Goal: Communication & Community: Answer question/provide support

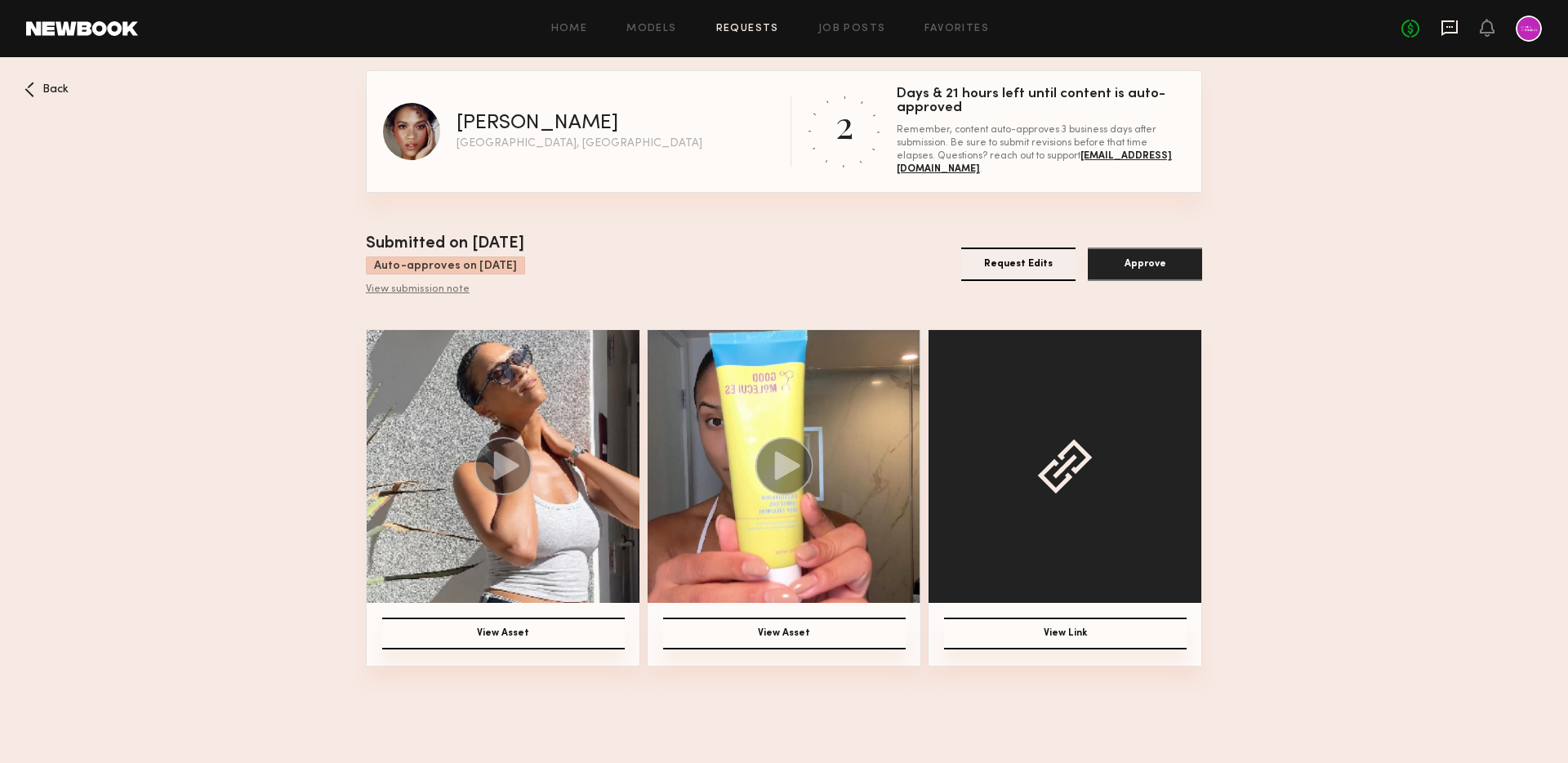
click at [1450, 27] on icon at bounding box center [1450, 27] width 7 height 2
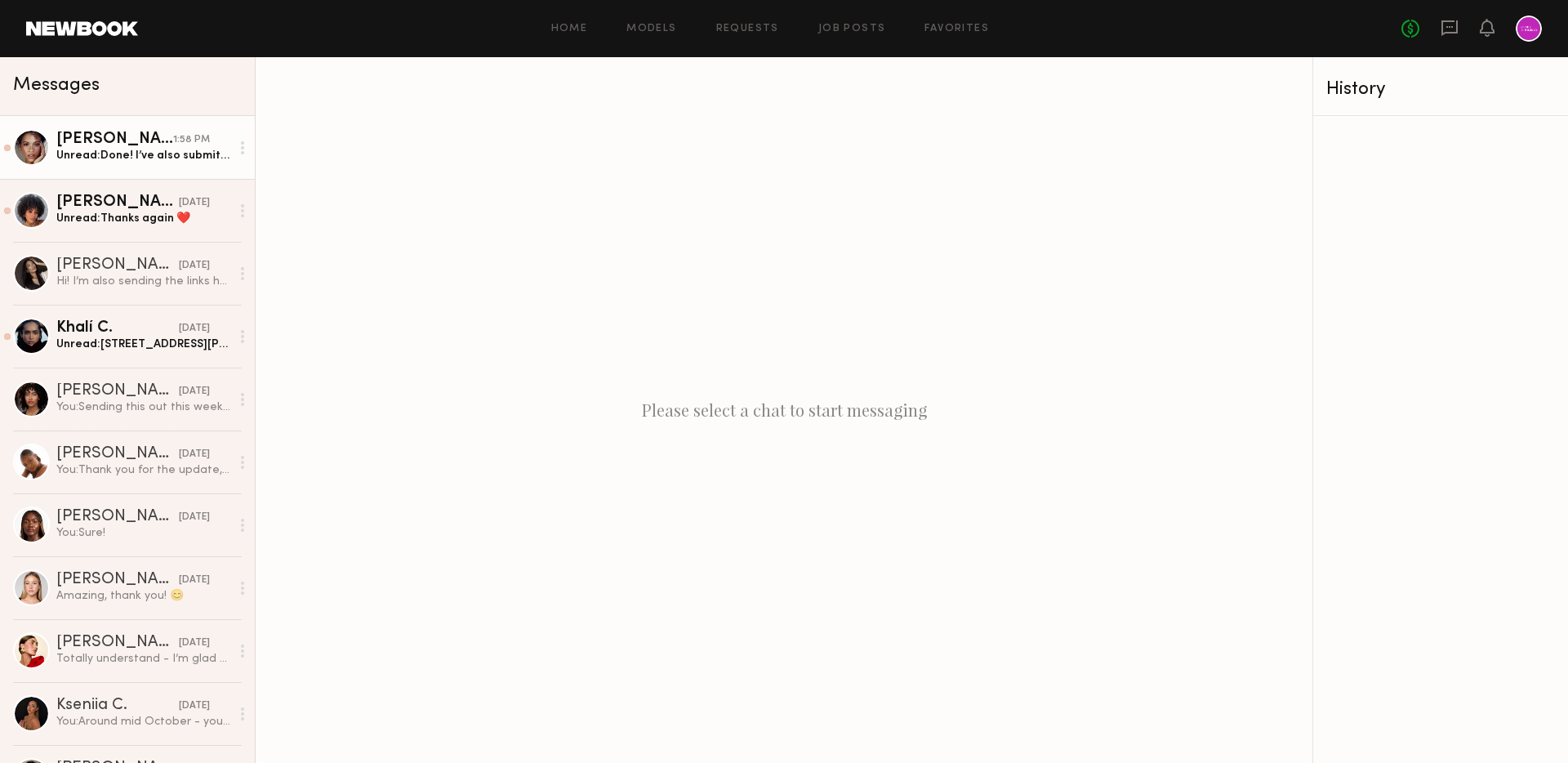
click at [124, 151] on div "Unread: Done! I’ve also submitted my content! I send the audio file via we tran…" at bounding box center [144, 155] width 174 height 16
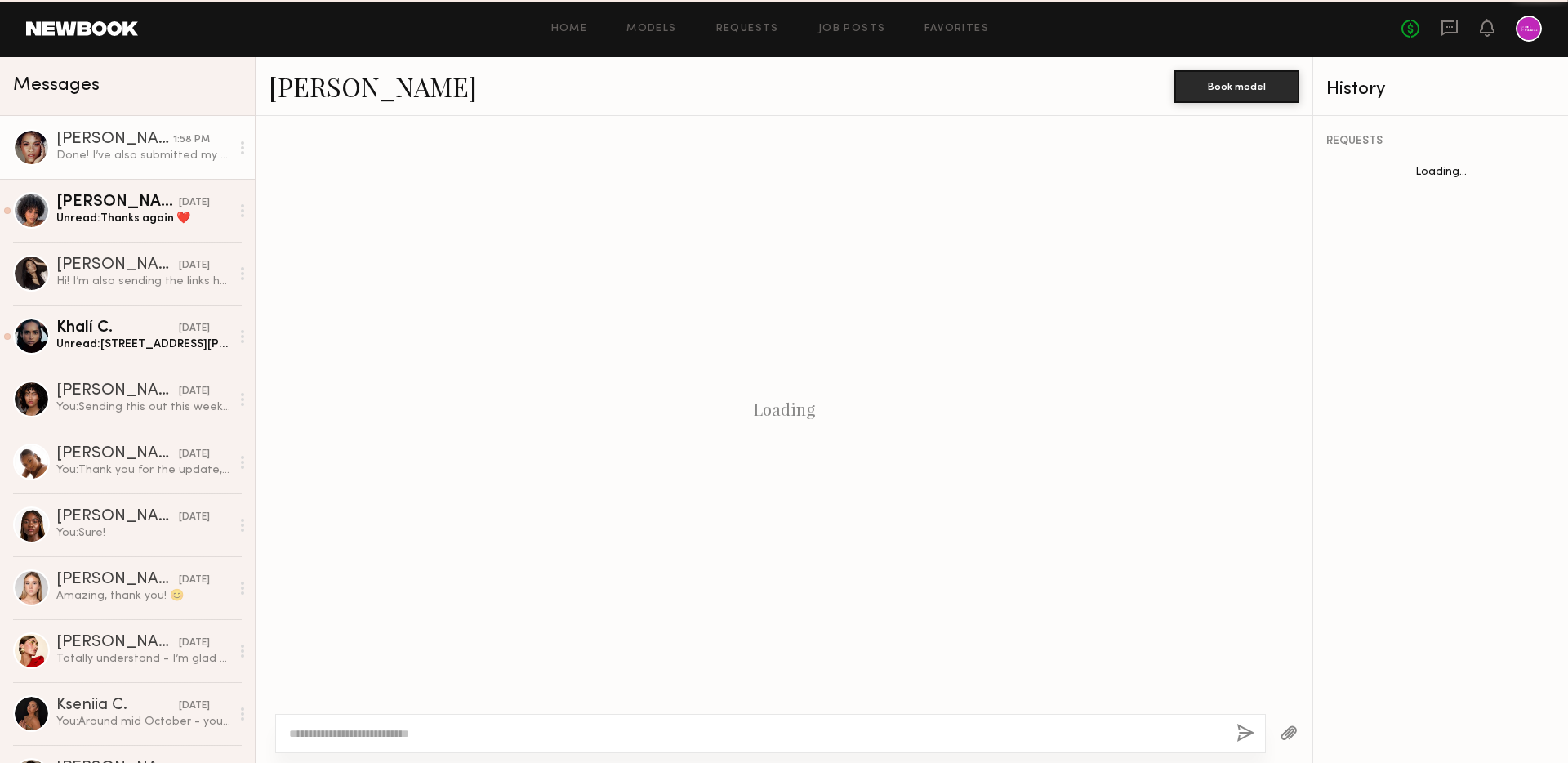
scroll to position [828, 0]
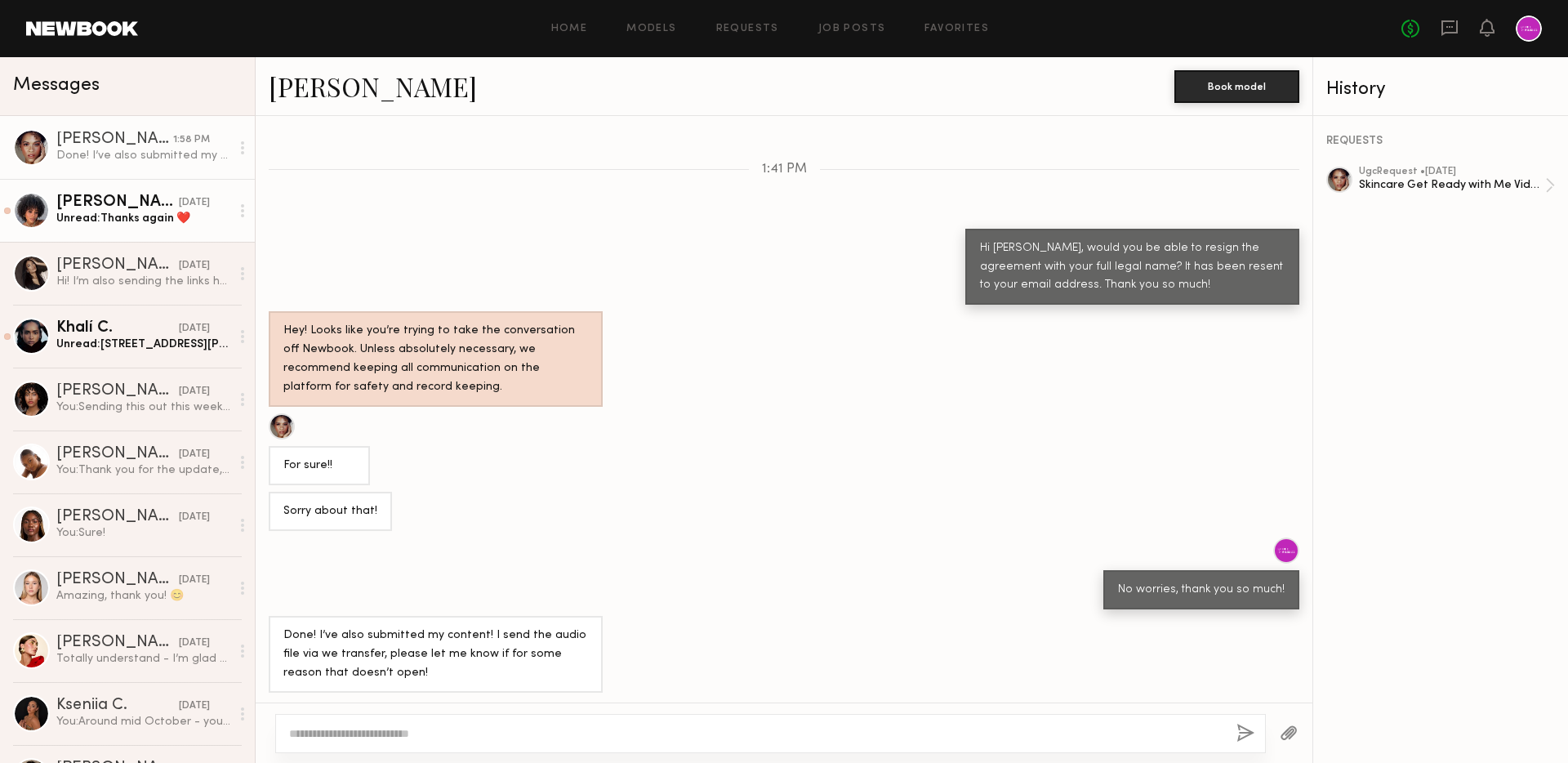
click at [148, 195] on div "Neyah K." at bounding box center [117, 202] width 122 height 17
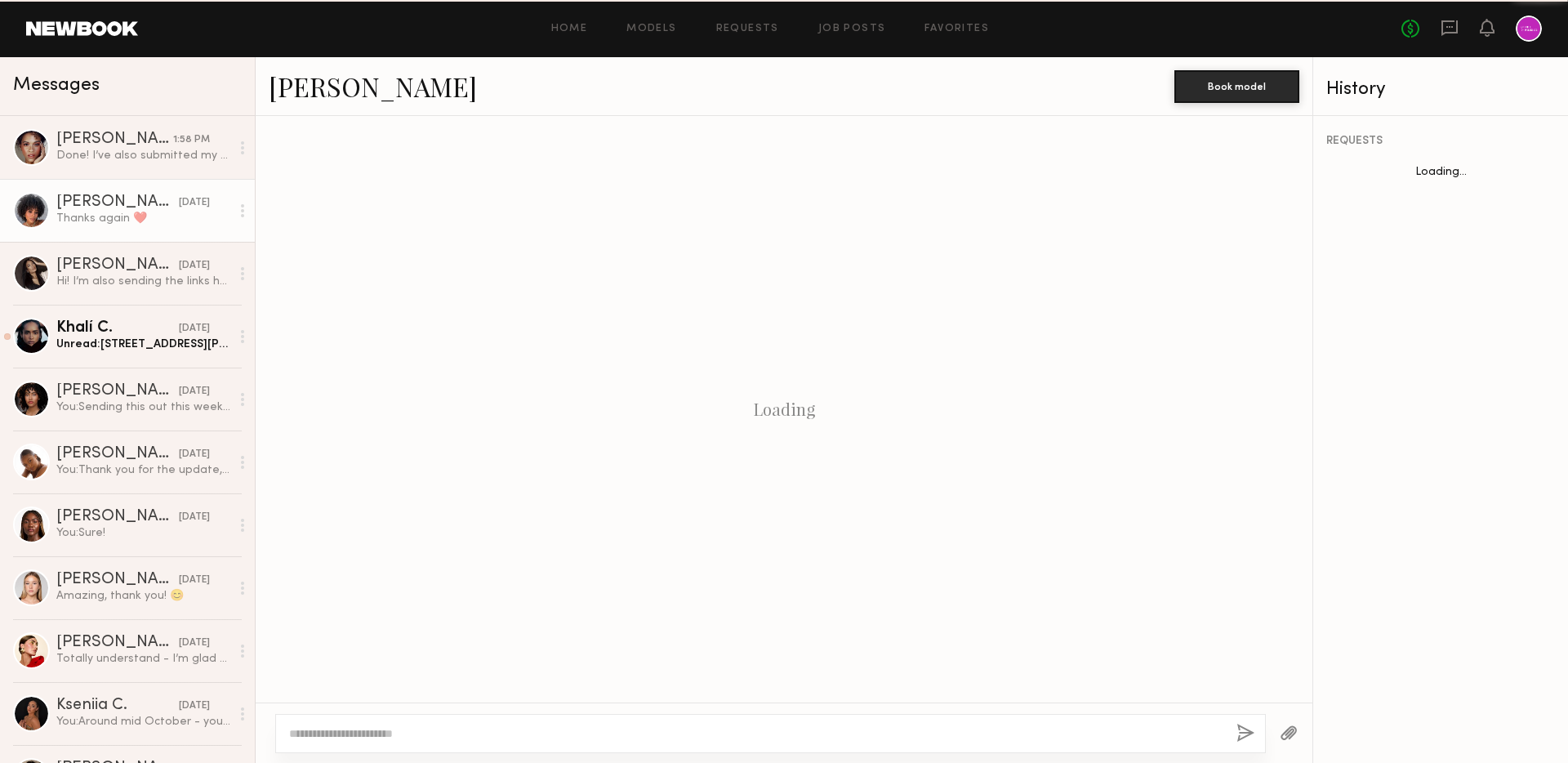
scroll to position [1719, 0]
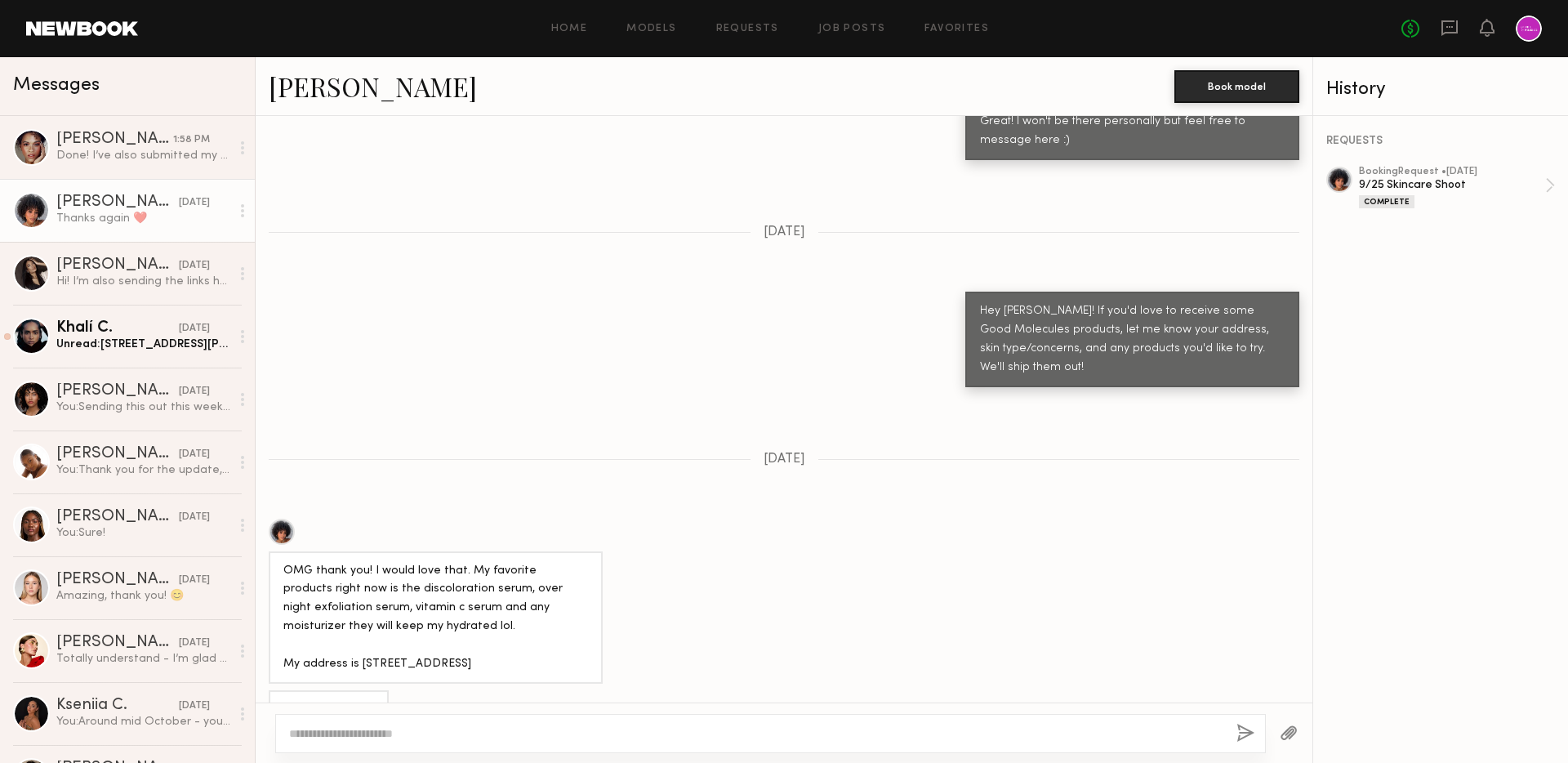
drag, startPoint x: 566, startPoint y: 625, endPoint x: 359, endPoint y: 626, distance: 207.0
click at [359, 626] on div "OMG thank you! I would love that. My favorite products right now is the discolo…" at bounding box center [436, 617] width 305 height 112
copy div "PO Box 93114 Los Angeles CA 90028"
click at [494, 722] on div at bounding box center [771, 734] width 991 height 39
click at [500, 729] on textarea at bounding box center [756, 733] width 934 height 17
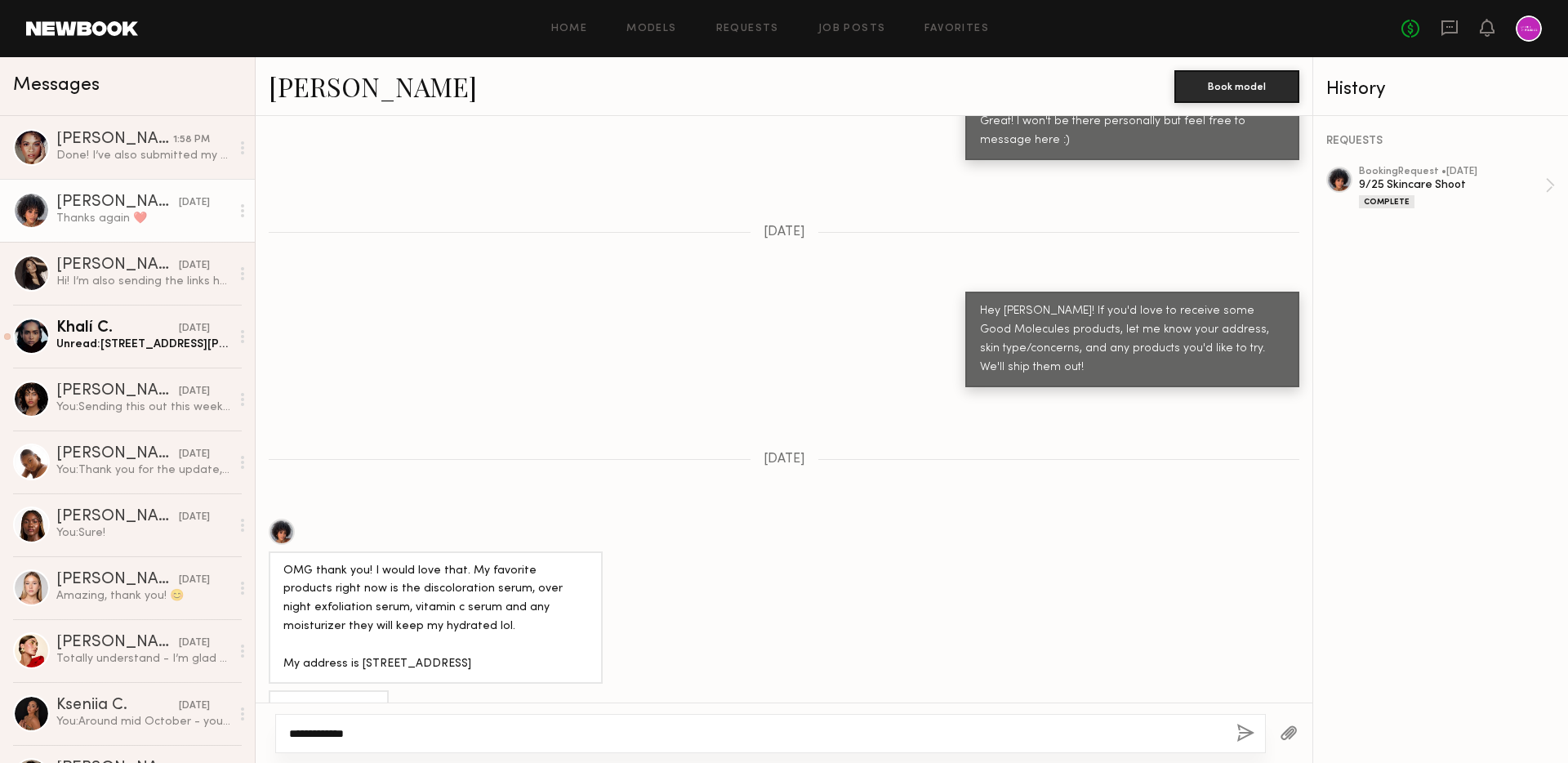
type textarea "**********"
click at [1241, 738] on button "button" at bounding box center [1246, 734] width 18 height 21
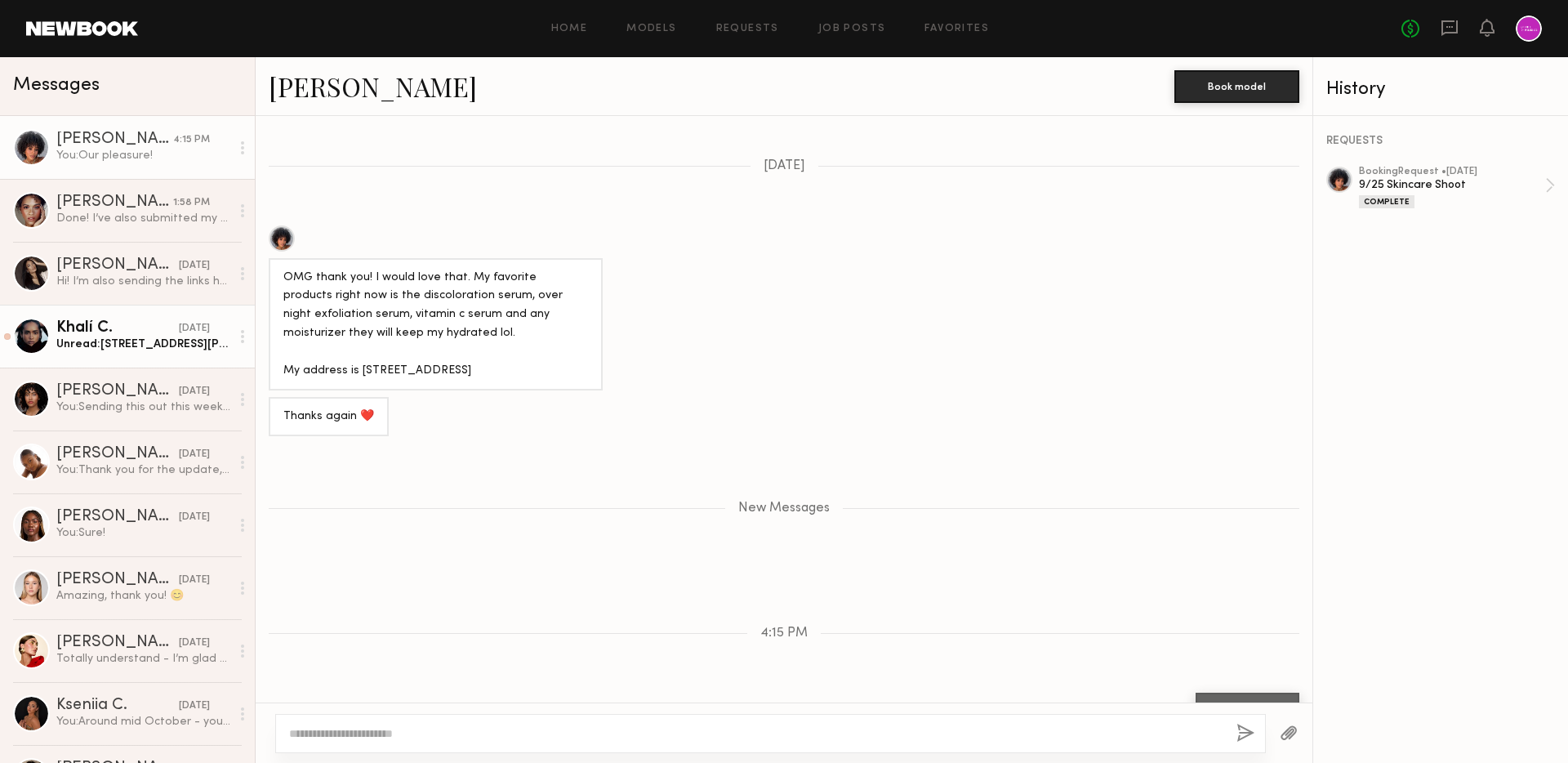
click at [123, 324] on div "Khalí C." at bounding box center [117, 328] width 122 height 17
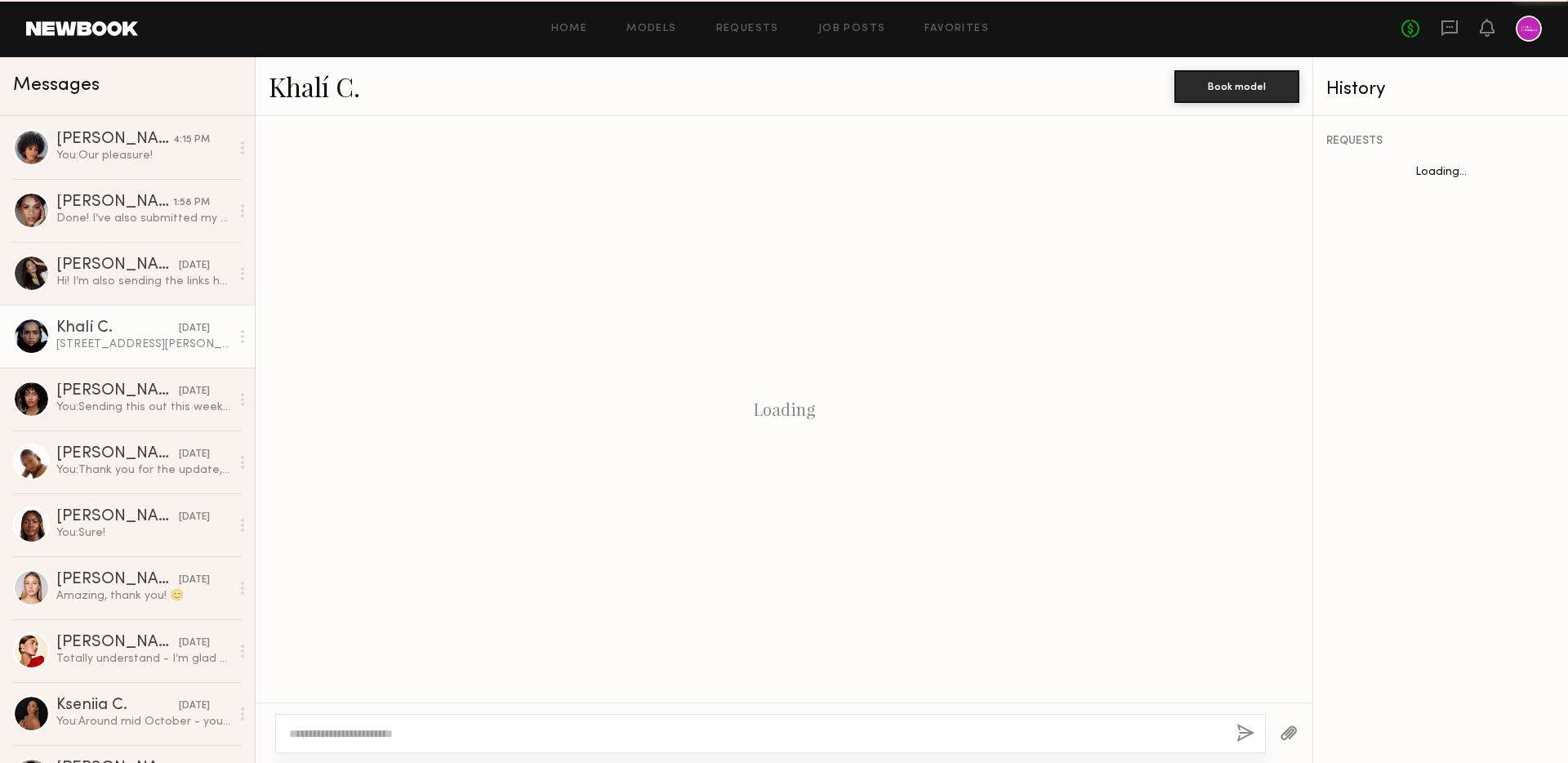
scroll to position [1037, 0]
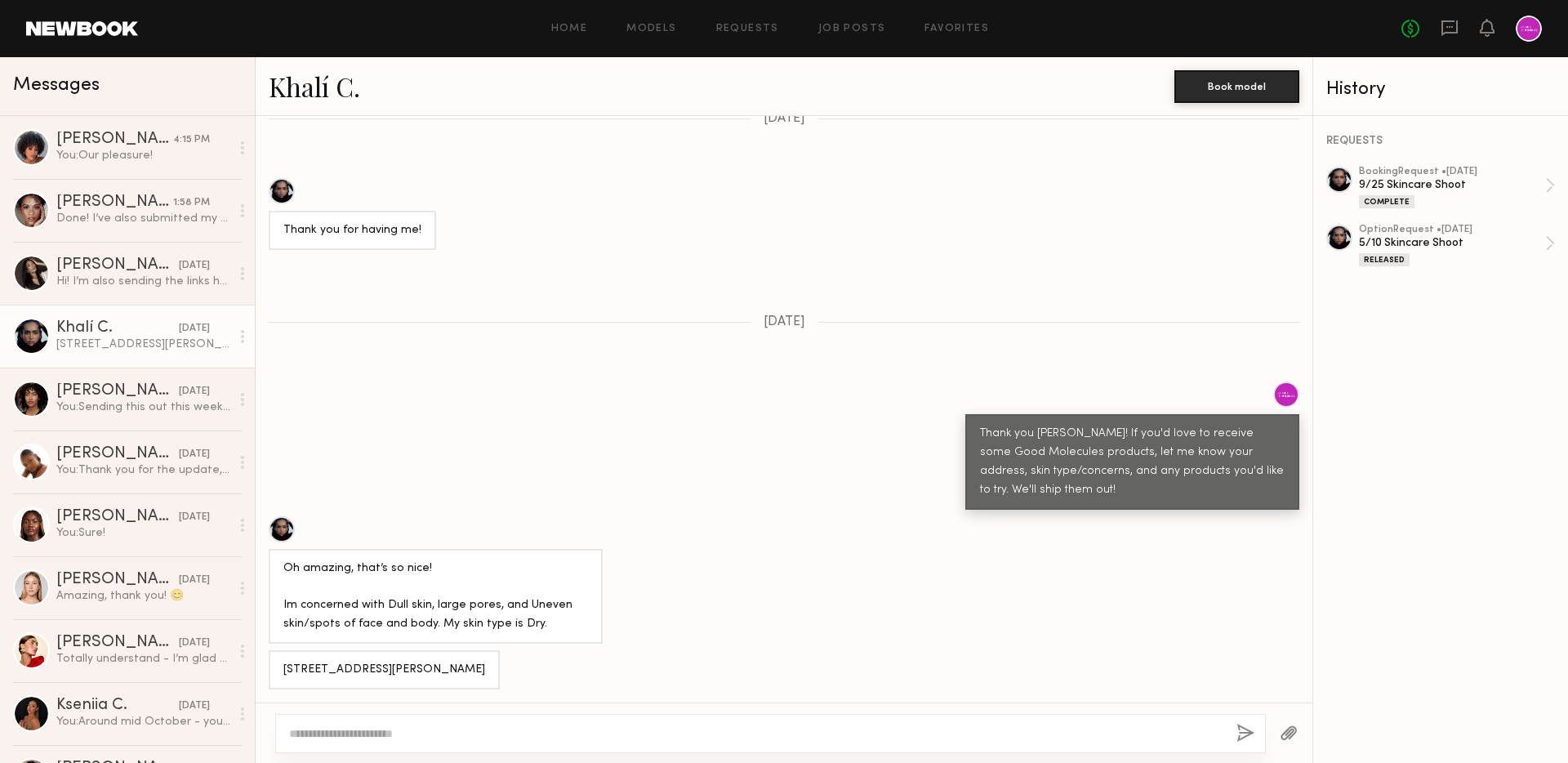
drag, startPoint x: 388, startPoint y: 670, endPoint x: 274, endPoint y: 615, distance: 126.6
click at [274, 650] on div "6847 Radford Ave #8 North Hollywood, CA 91605 United States" at bounding box center [384, 669] width 232 height 39
copy div "6847 Radford Ave #8 North Hollywood, CA 91605 United States"
click at [599, 741] on textarea at bounding box center [756, 733] width 934 height 17
type textarea "**********"
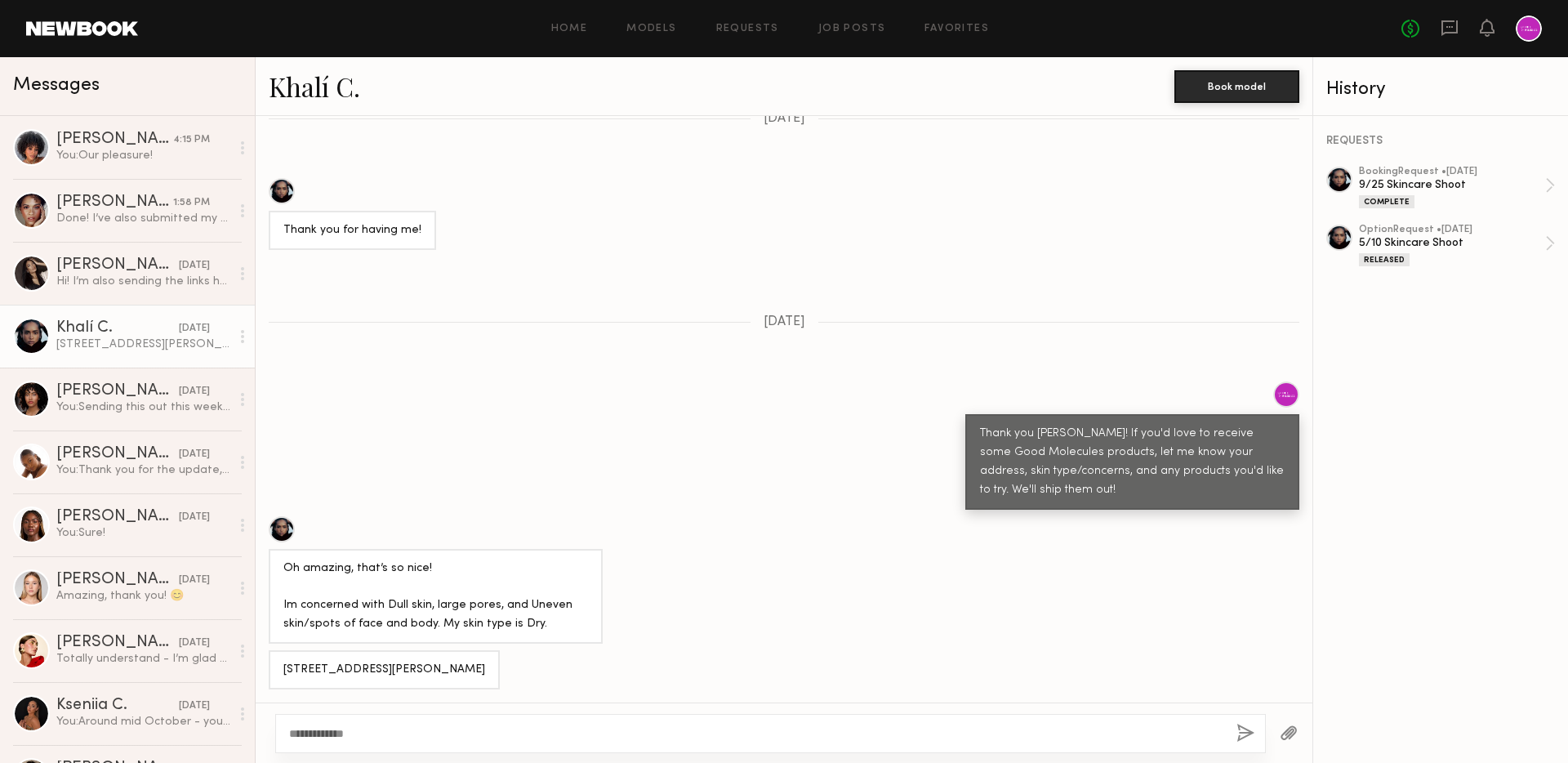
click at [1238, 729] on button "button" at bounding box center [1246, 734] width 18 height 21
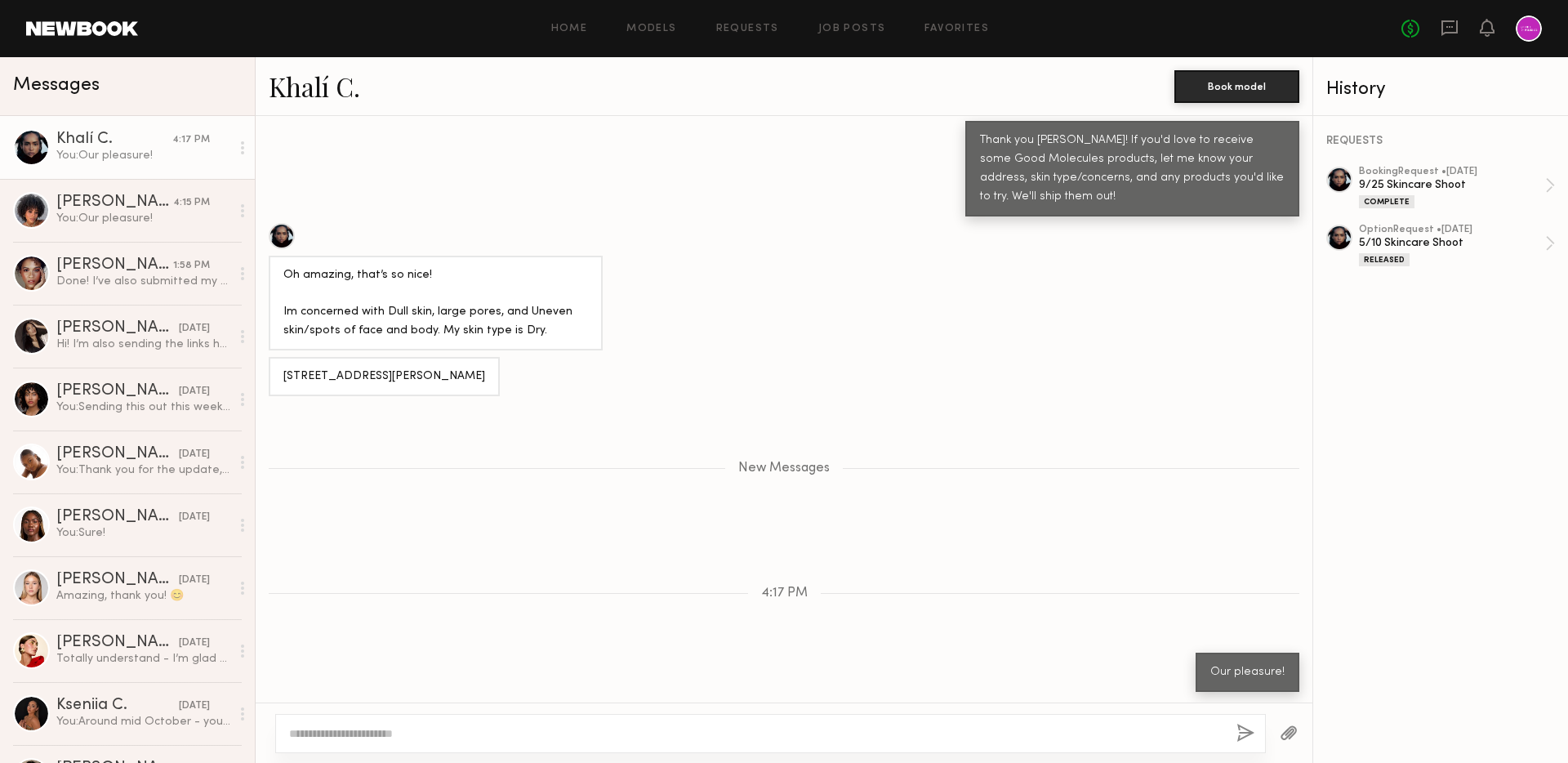
scroll to position [1331, 0]
click at [1489, 28] on icon at bounding box center [1487, 27] width 13 height 12
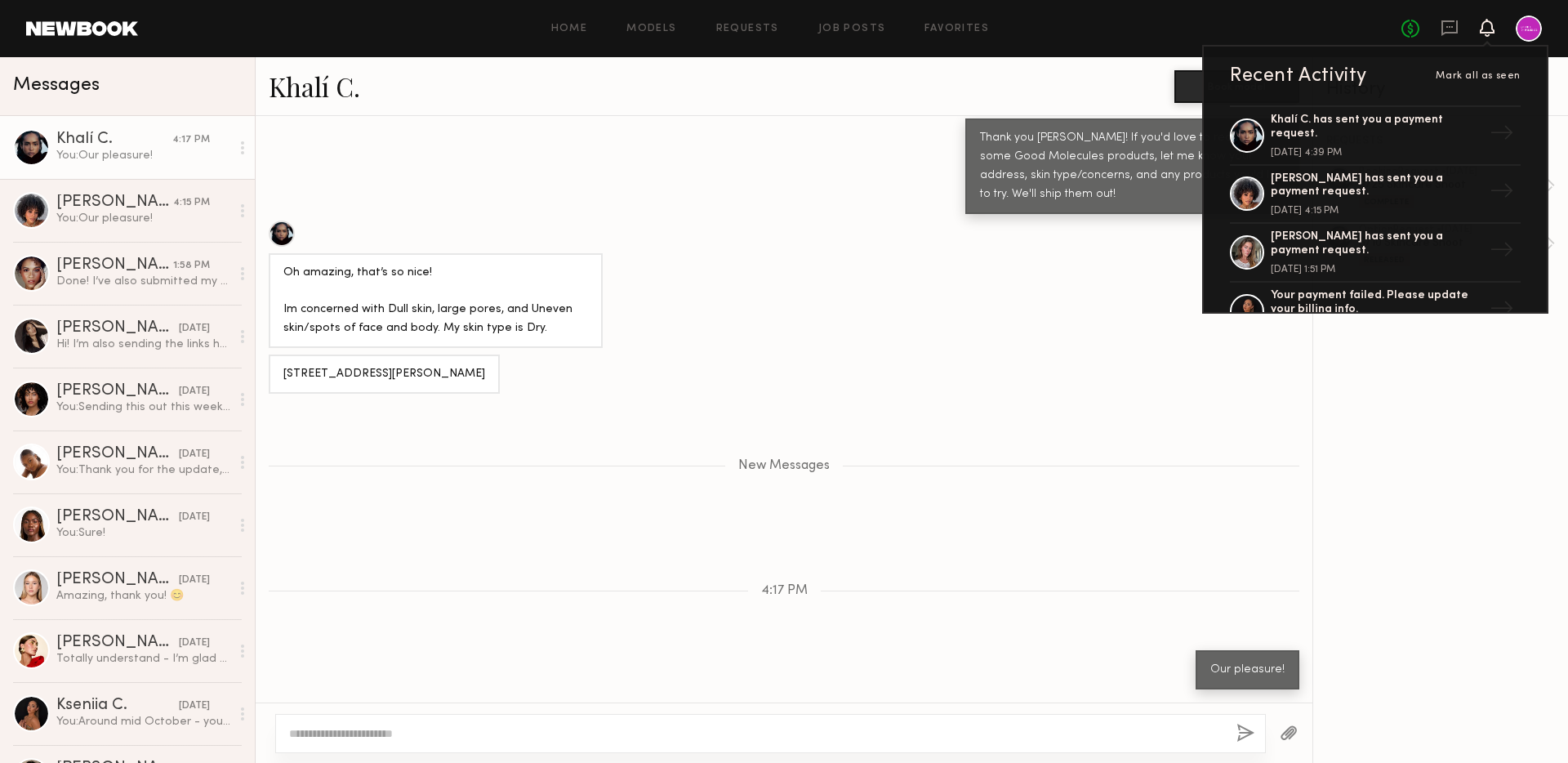
click at [1521, 31] on div at bounding box center [1529, 28] width 26 height 26
